Goal: Task Accomplishment & Management: Complete application form

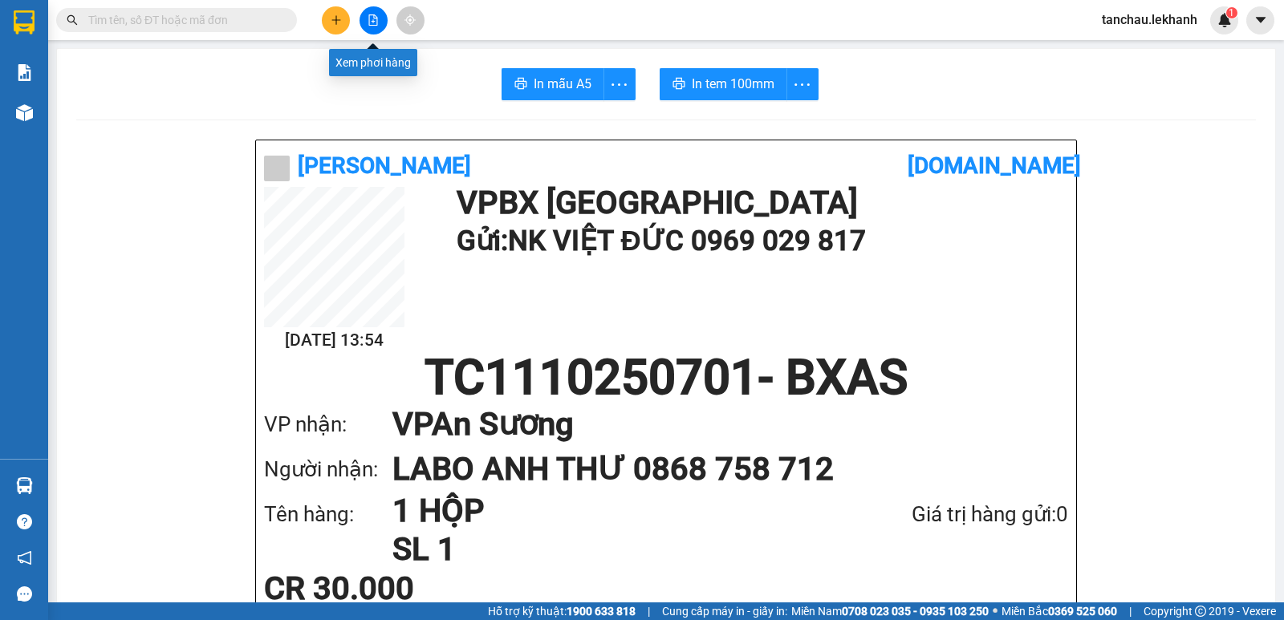
click at [334, 23] on icon "plus" at bounding box center [336, 19] width 11 height 11
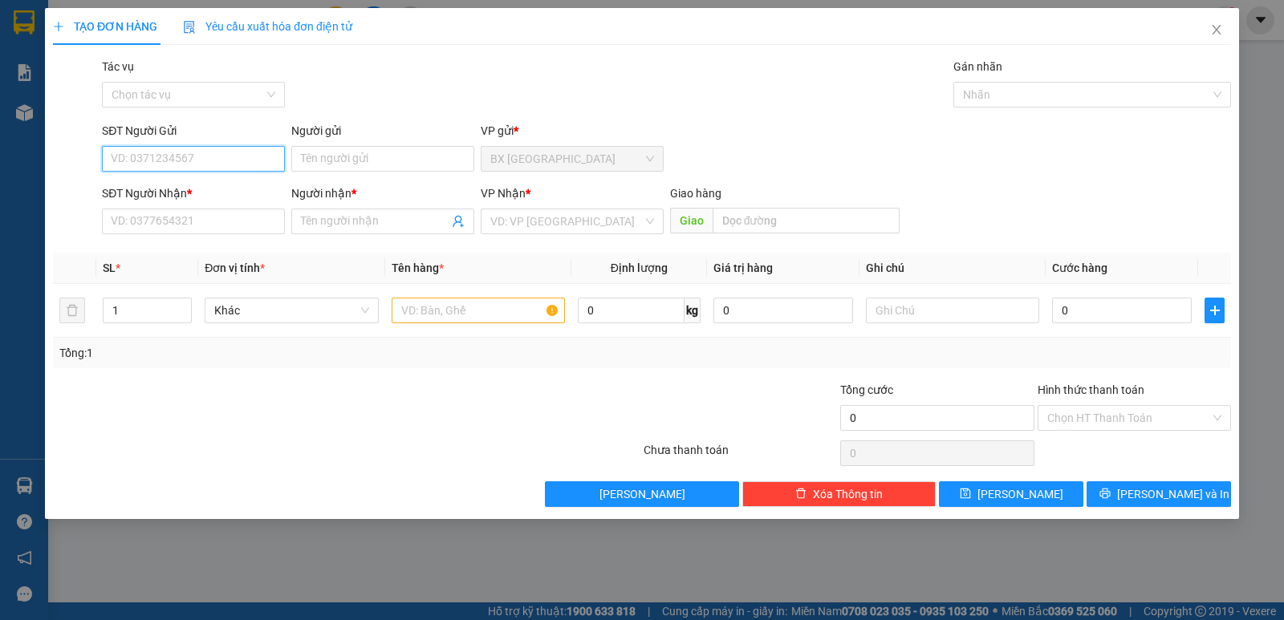
click at [146, 163] on input "SĐT Người Gửi" at bounding box center [193, 159] width 183 height 26
type input "0985642"
drag, startPoint x: 191, startPoint y: 154, endPoint x: 0, endPoint y: 95, distance: 199.9
click at [0, 103] on div "TẠO ĐƠN HÀNG Yêu cầu xuất hóa đơn điện tử Transit Pickup Surcharge Ids Transit …" at bounding box center [642, 310] width 1284 height 620
type input "0938699766"
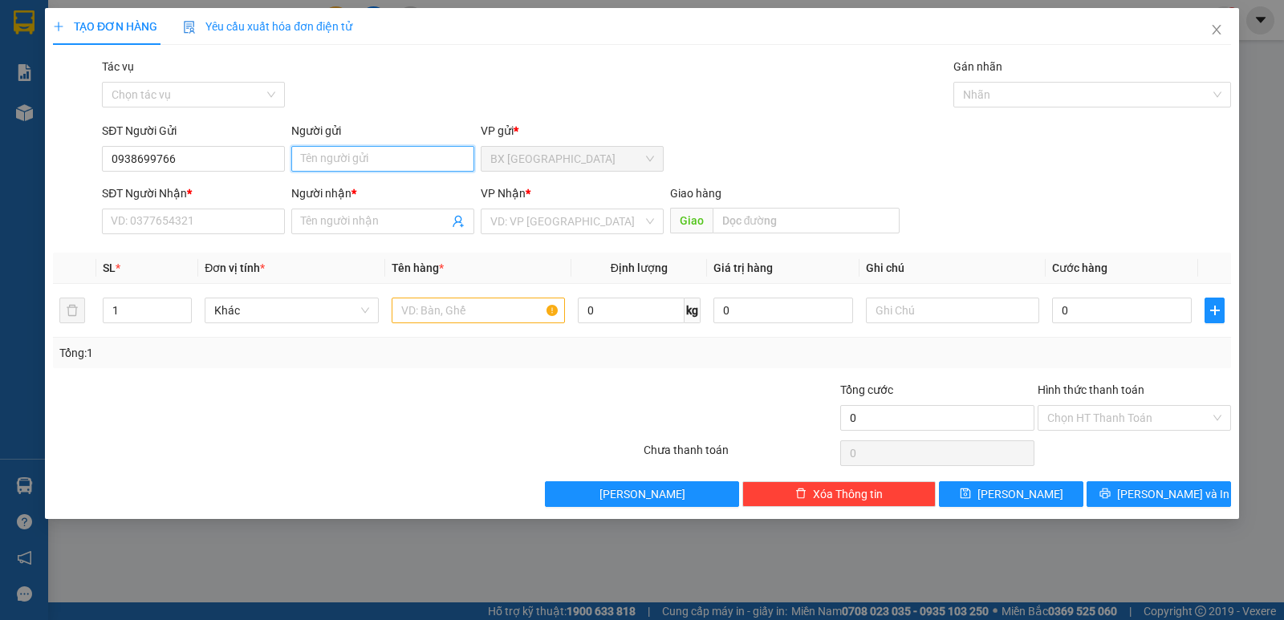
click at [440, 165] on input "Người gửi" at bounding box center [382, 159] width 183 height 26
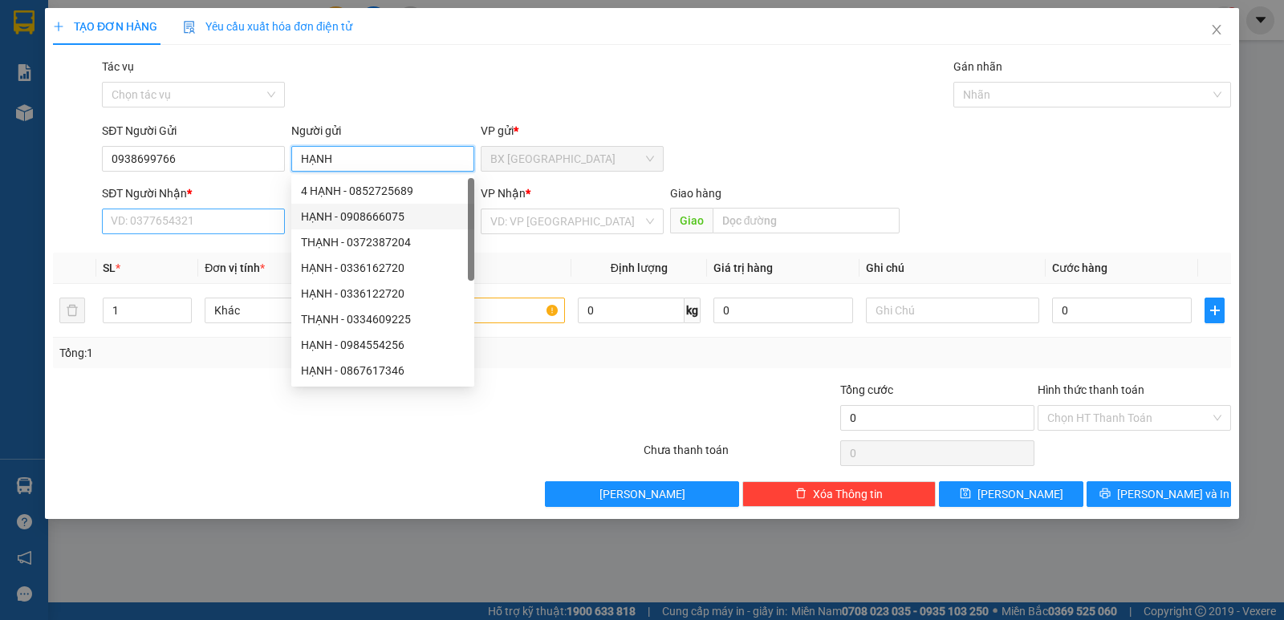
type input "HẠNH"
click at [199, 224] on input "SĐT Người Nhận *" at bounding box center [193, 222] width 183 height 26
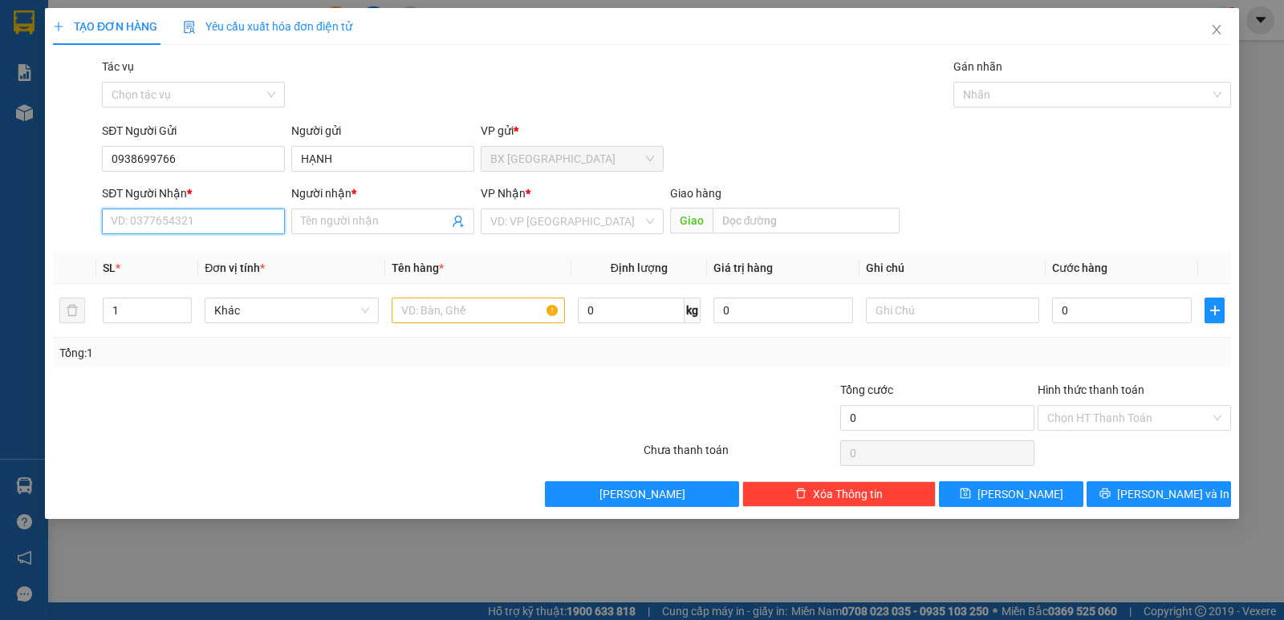
click at [171, 219] on input "SĐT Người Nhận *" at bounding box center [193, 222] width 183 height 26
type input "0938699766"
click at [167, 262] on div "0938699766 - HẠNH" at bounding box center [193, 254] width 183 height 26
type input "HẠNH"
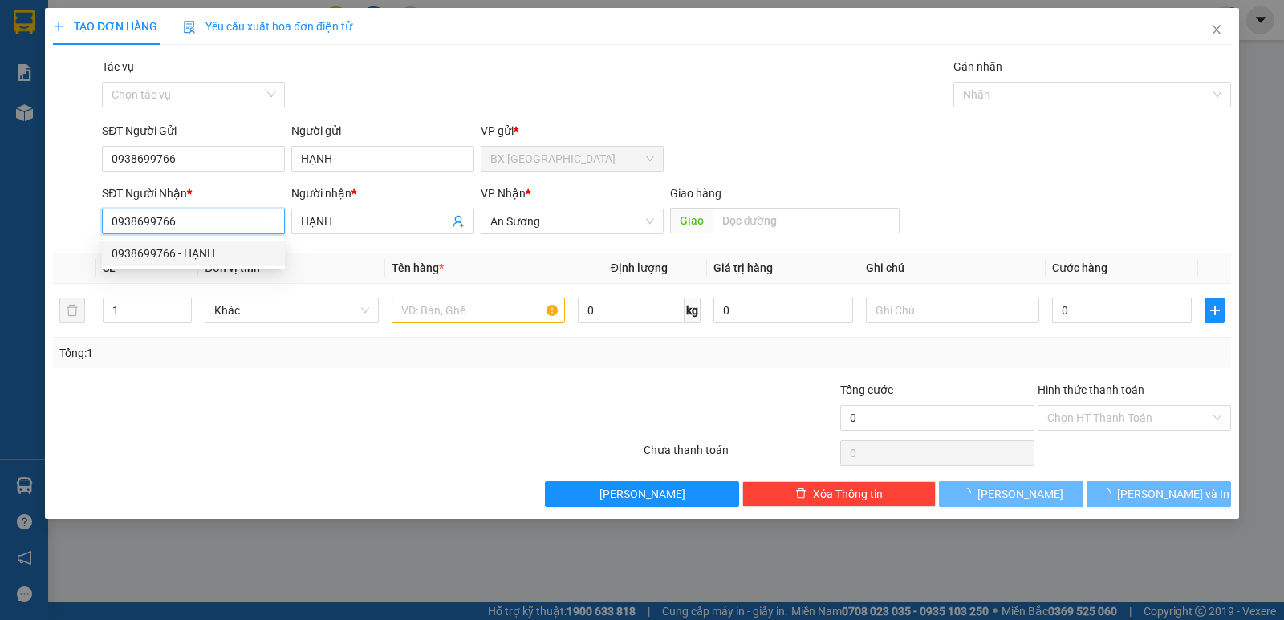
type input "30.000"
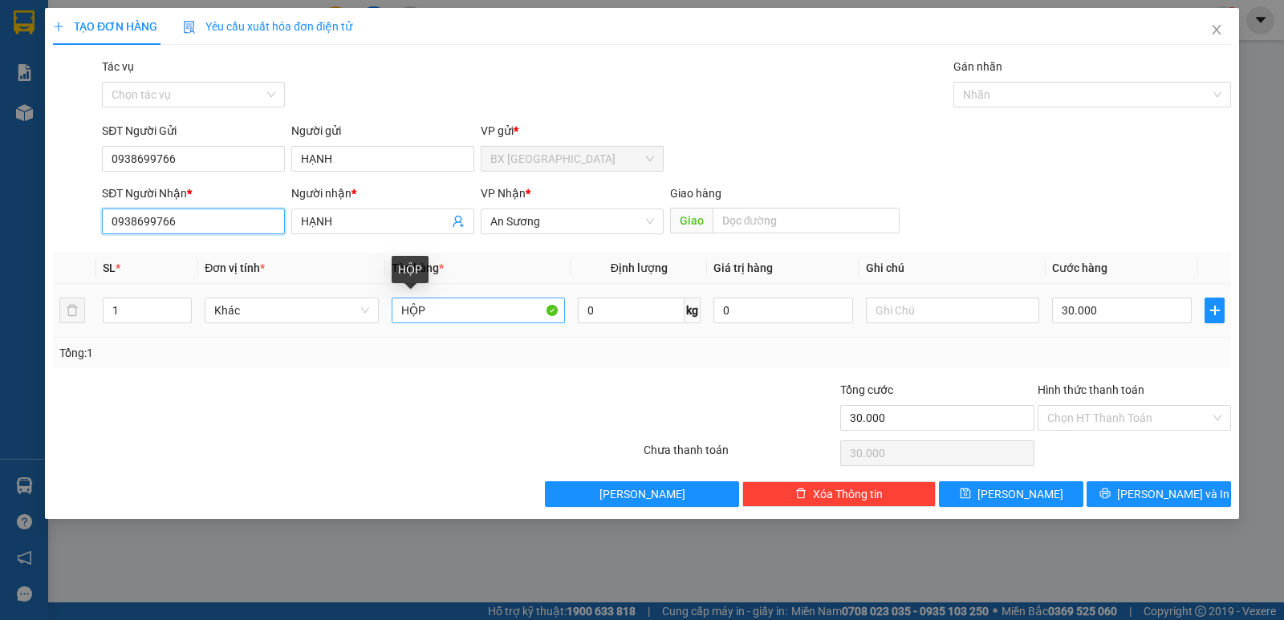
type input "0938699766"
drag, startPoint x: 454, startPoint y: 310, endPoint x: 356, endPoint y: 312, distance: 97.9
click at [356, 312] on tr "1 Khác HỘP 0 kg 0 30.000" at bounding box center [642, 311] width 1178 height 54
click at [1110, 318] on input "30.000" at bounding box center [1122, 311] width 140 height 26
type input "6"
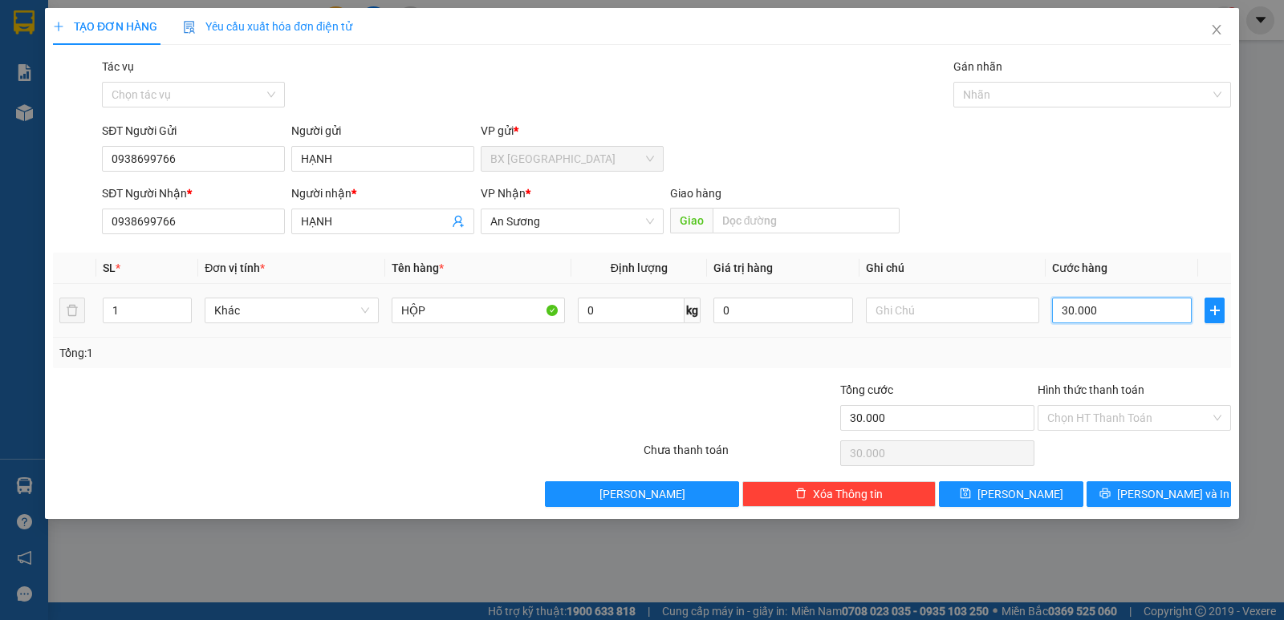
type input "6"
type input "60"
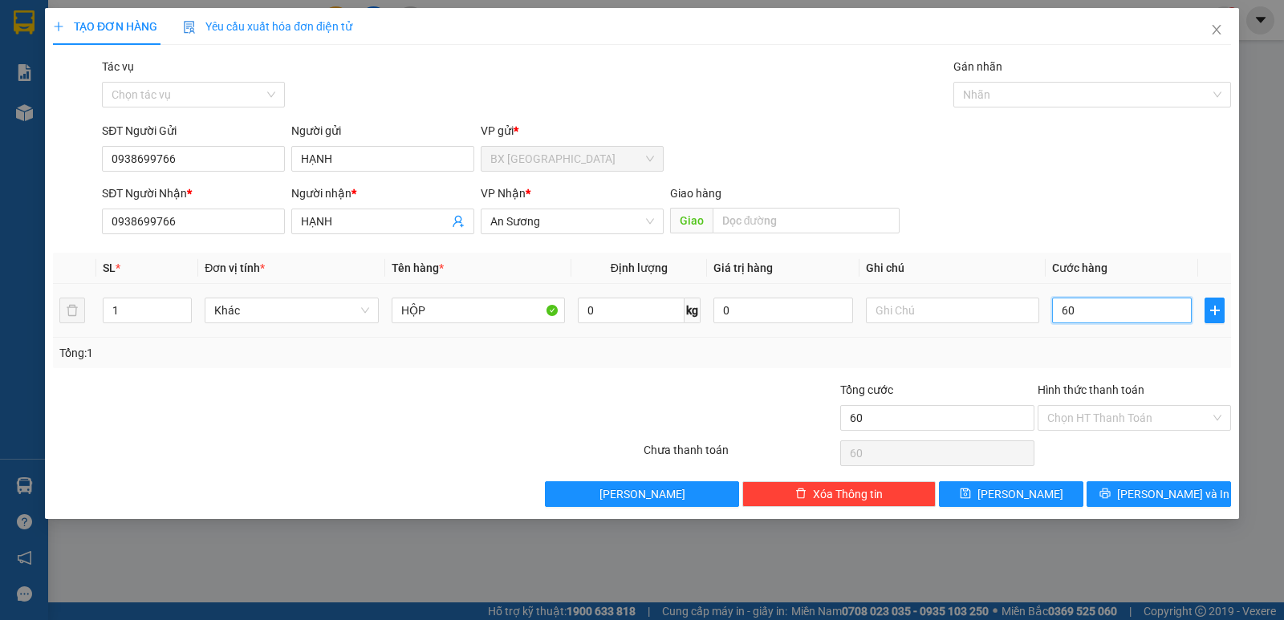
type input "600"
type input "6.000"
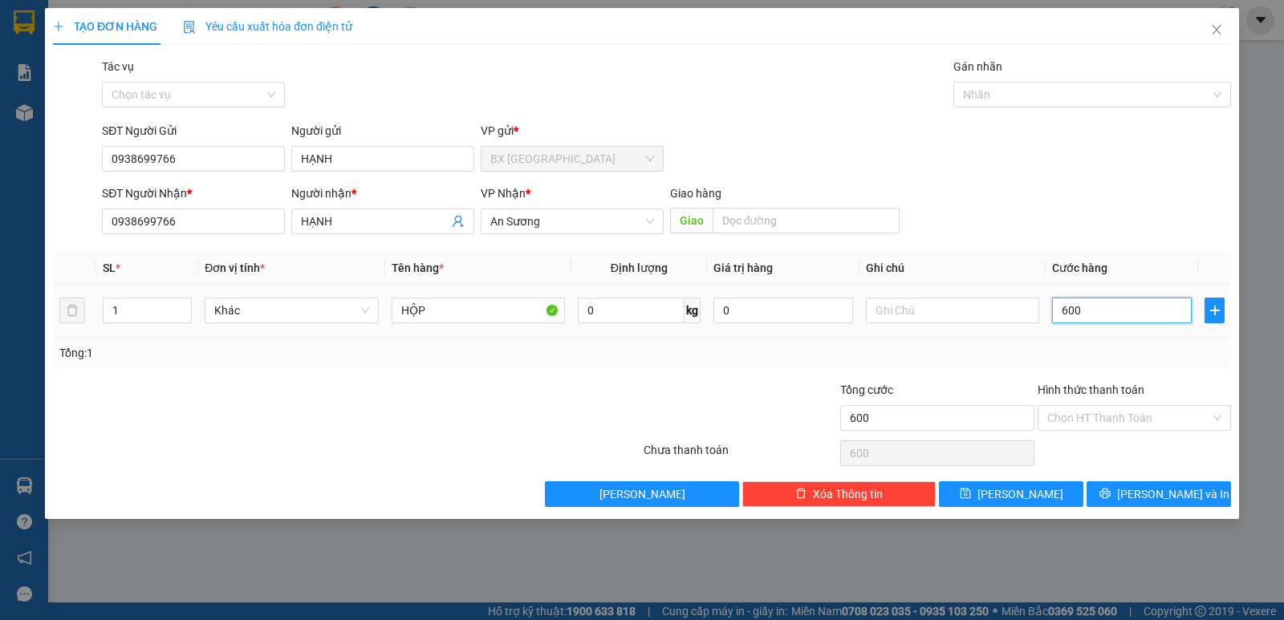
type input "6.000"
type input "60.000"
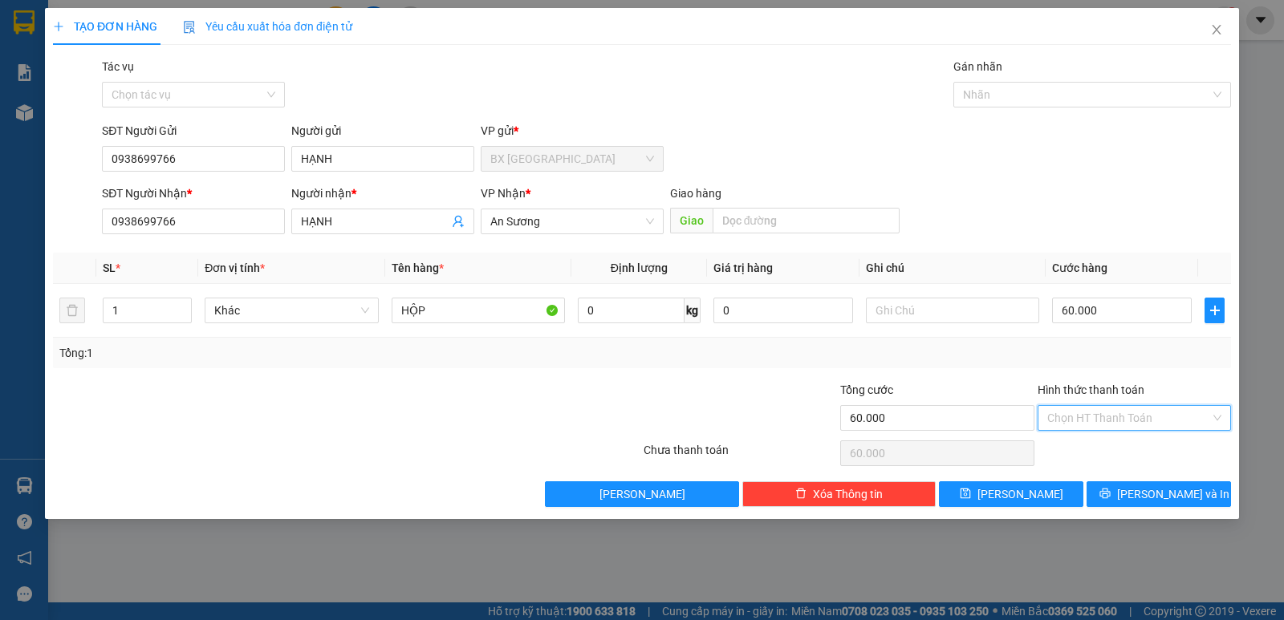
click at [1128, 414] on input "Hình thức thanh toán" at bounding box center [1128, 418] width 163 height 24
click at [1081, 446] on div "Tại văn phòng" at bounding box center [1134, 450] width 174 height 18
type input "0"
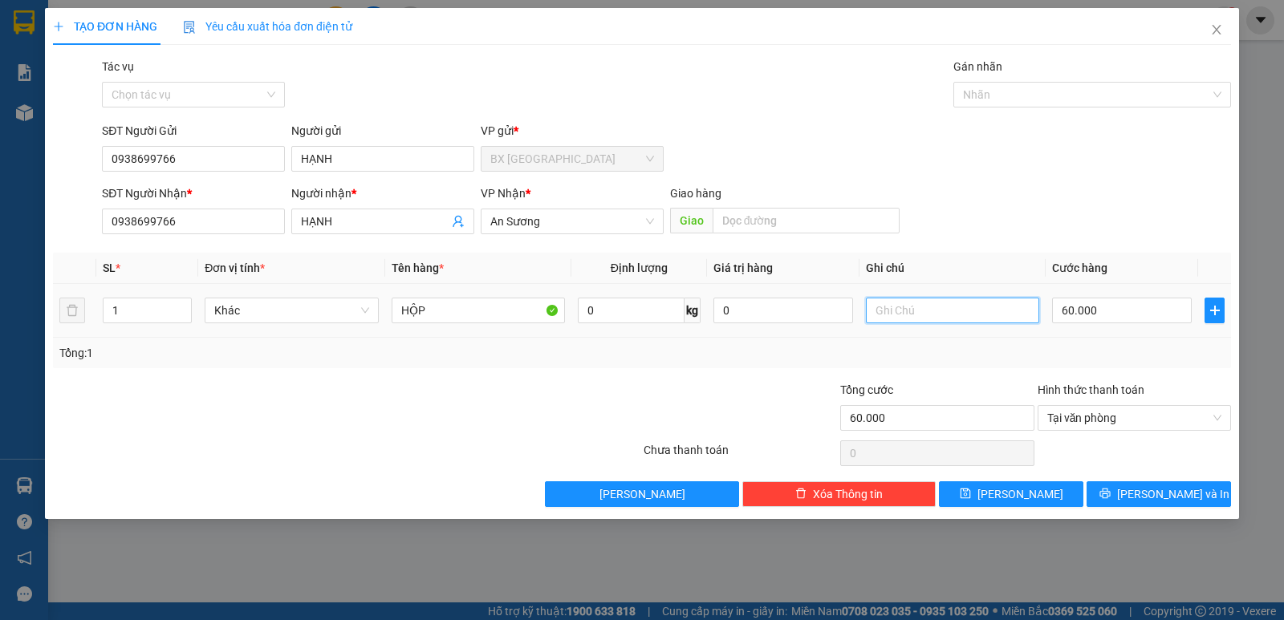
click at [903, 307] on input "text" at bounding box center [952, 311] width 173 height 26
click at [1194, 416] on span "Tại văn phòng" at bounding box center [1134, 418] width 174 height 24
type input "CƯỚC ĐI+CƯỚC VỀ"
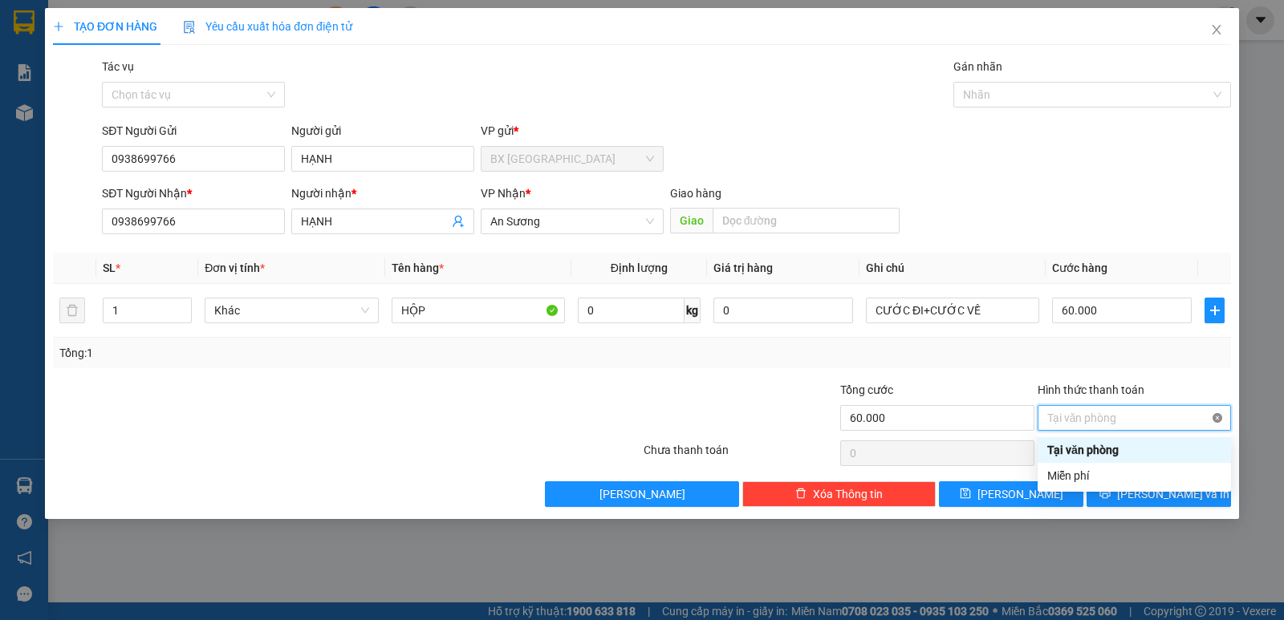
type input "60.000"
click at [916, 352] on div "Tổng: 1" at bounding box center [641, 353] width 1165 height 18
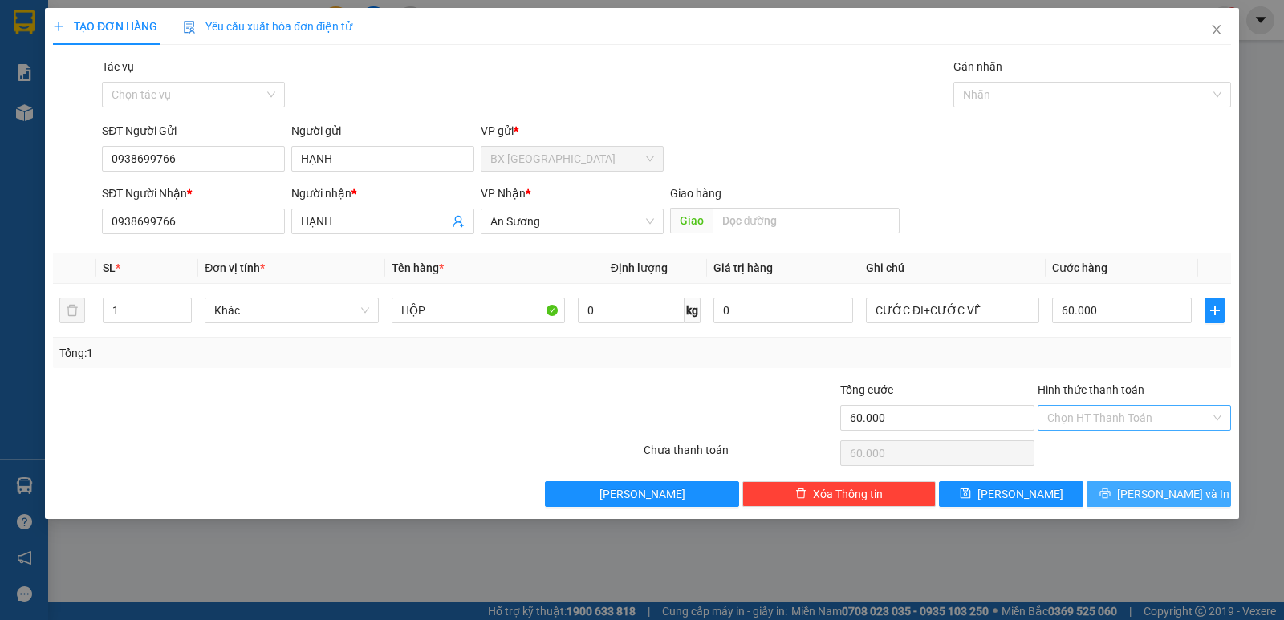
click at [1170, 493] on span "[PERSON_NAME] và In" at bounding box center [1173, 494] width 112 height 18
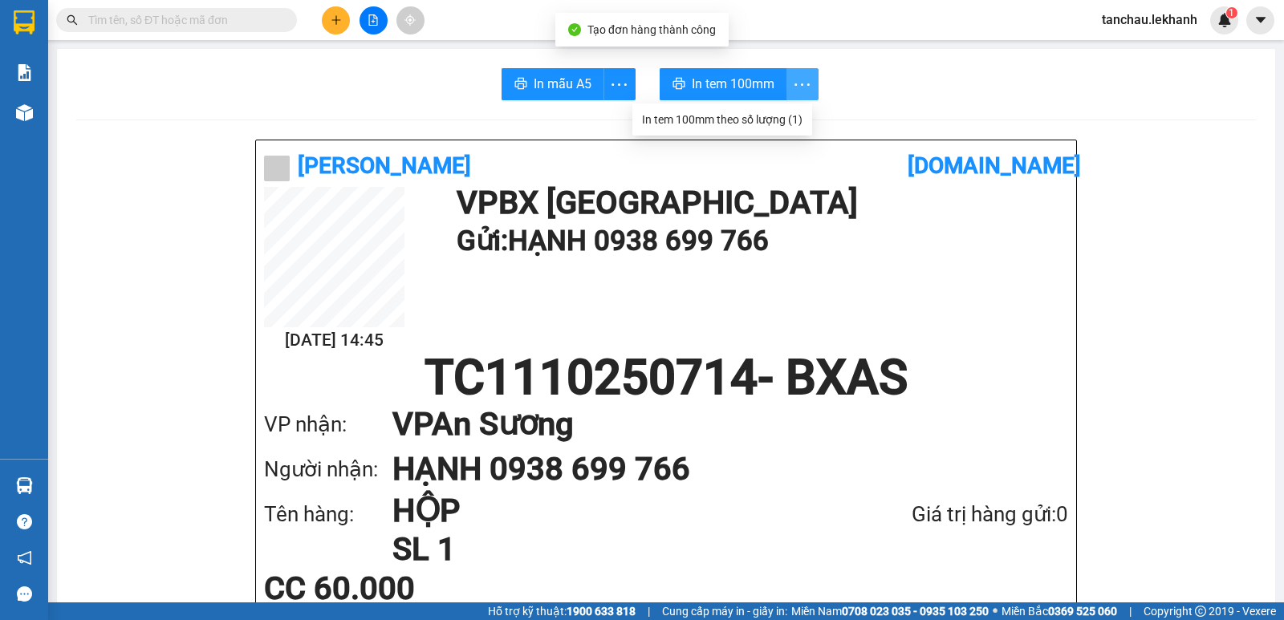
click at [793, 75] on icon "more" at bounding box center [802, 85] width 20 height 20
click at [764, 121] on div "In tem 100mm theo số lượng (1)" at bounding box center [722, 120] width 160 height 18
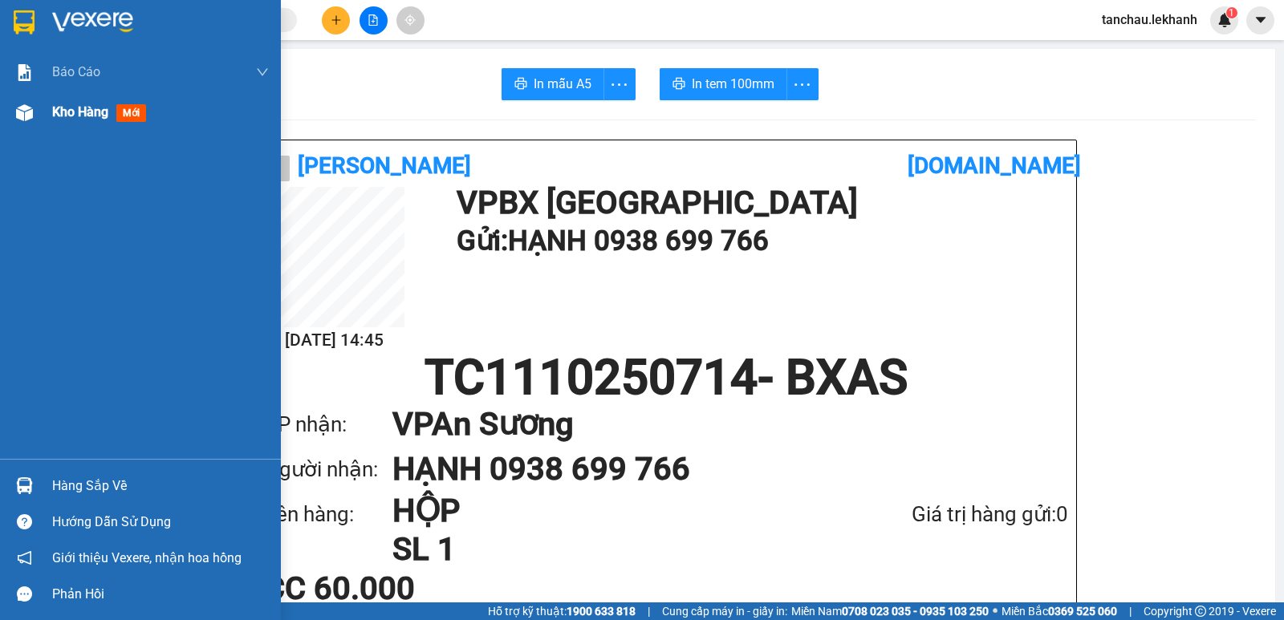
drag, startPoint x: 52, startPoint y: 110, endPoint x: 148, endPoint y: 148, distance: 102.6
click at [55, 110] on span "Kho hàng" at bounding box center [80, 111] width 56 height 15
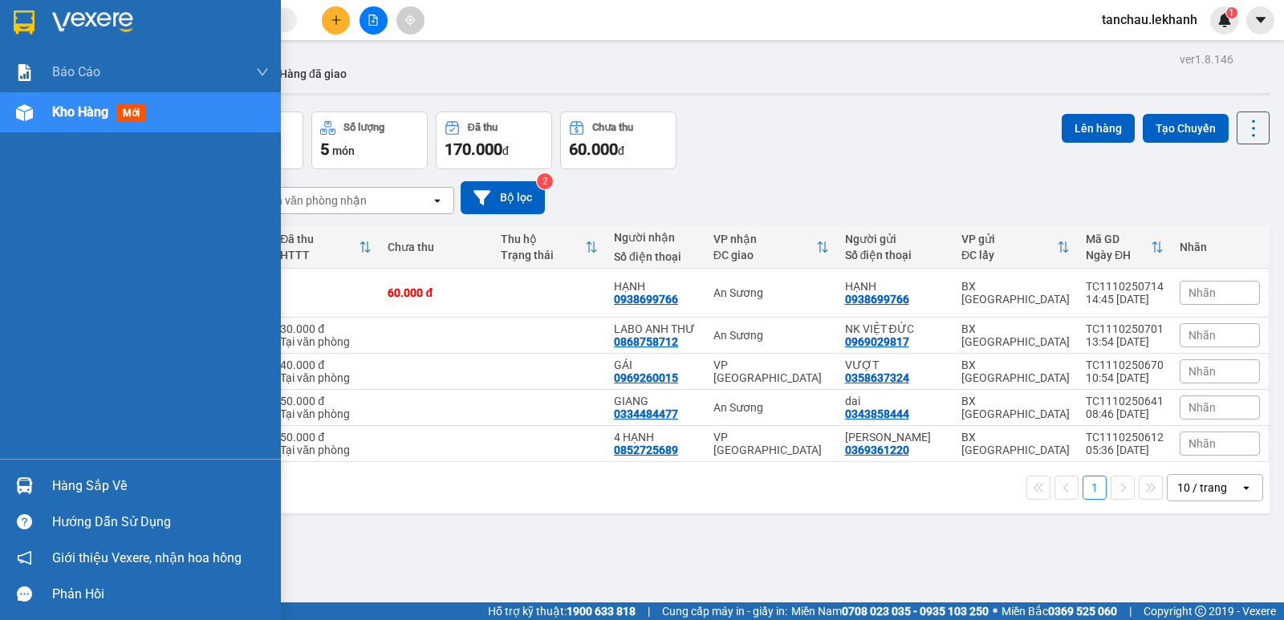
click at [114, 10] on img at bounding box center [92, 22] width 81 height 24
